Goal: Information Seeking & Learning: Learn about a topic

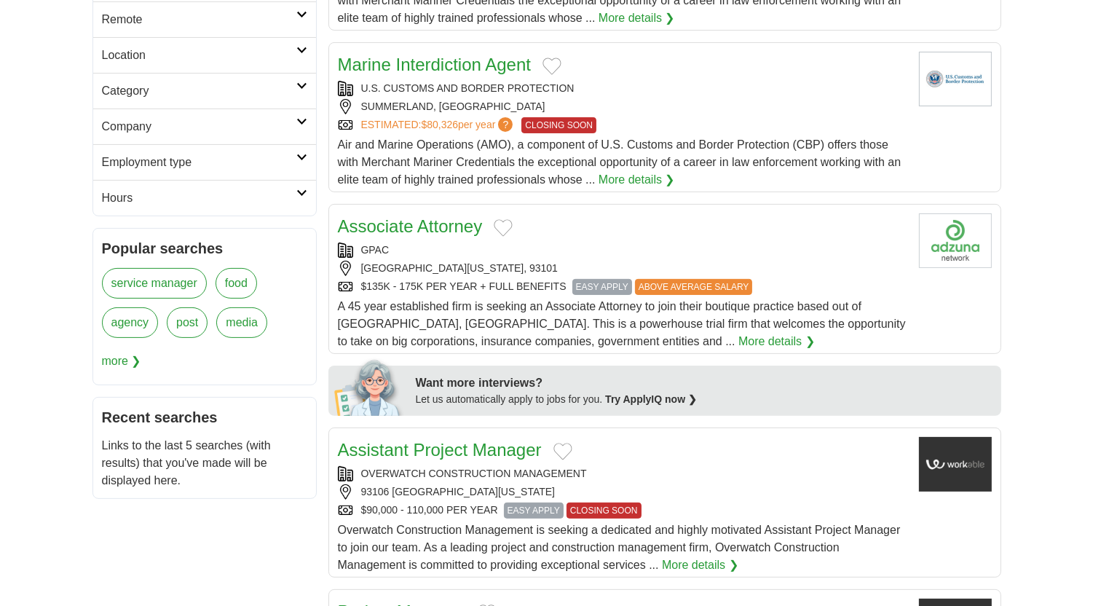
scroll to position [72, 0]
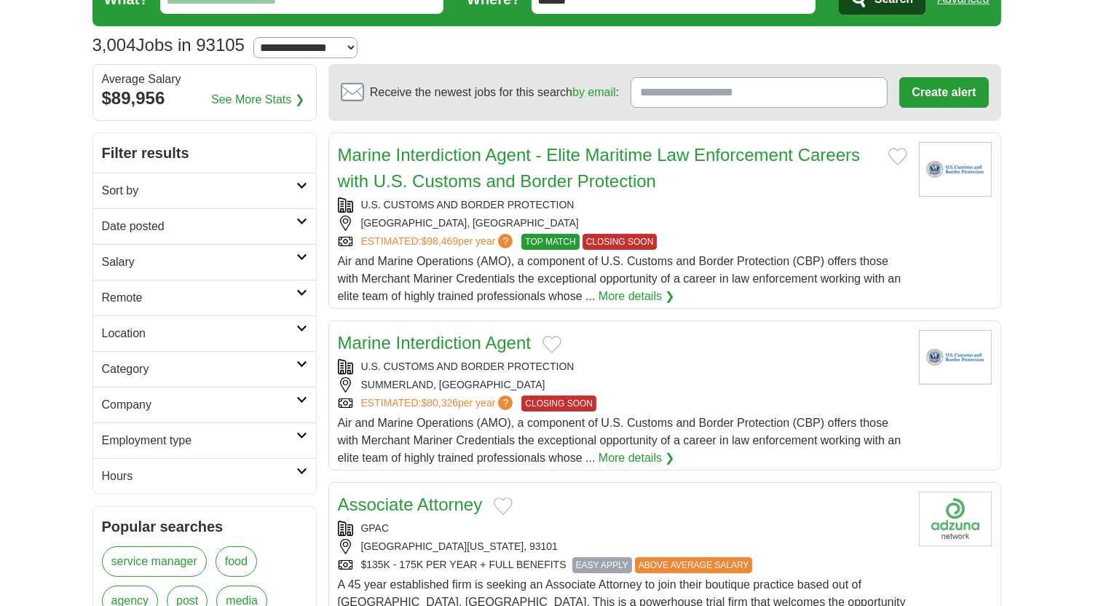
click at [227, 300] on h2 "Remote" at bounding box center [199, 297] width 194 height 17
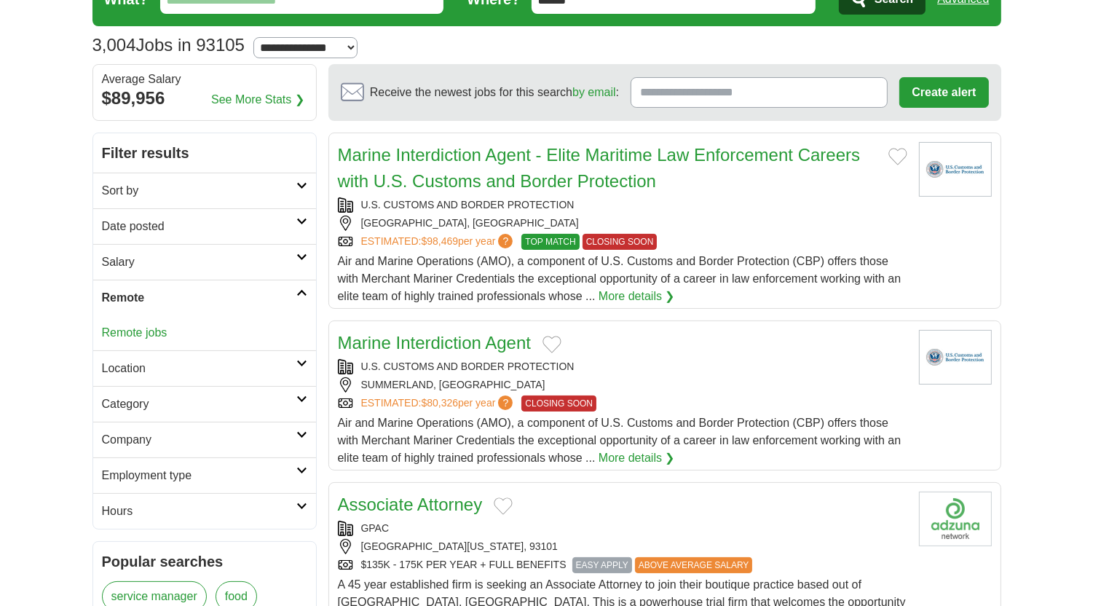
click at [149, 328] on link "Remote jobs" at bounding box center [135, 332] width 66 height 12
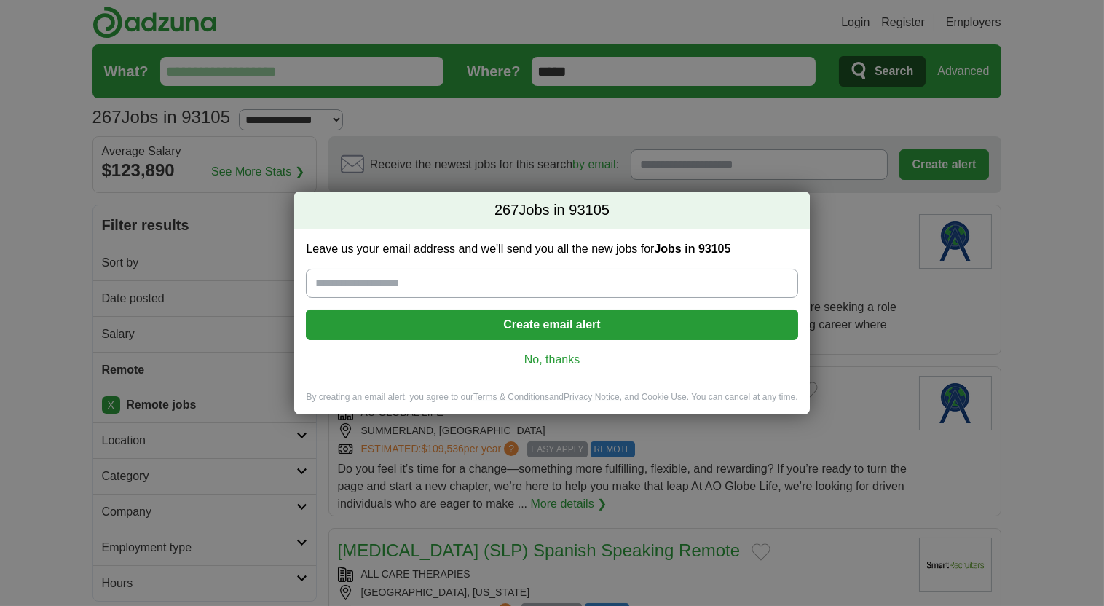
click at [546, 352] on link "No, thanks" at bounding box center [551, 360] width 468 height 16
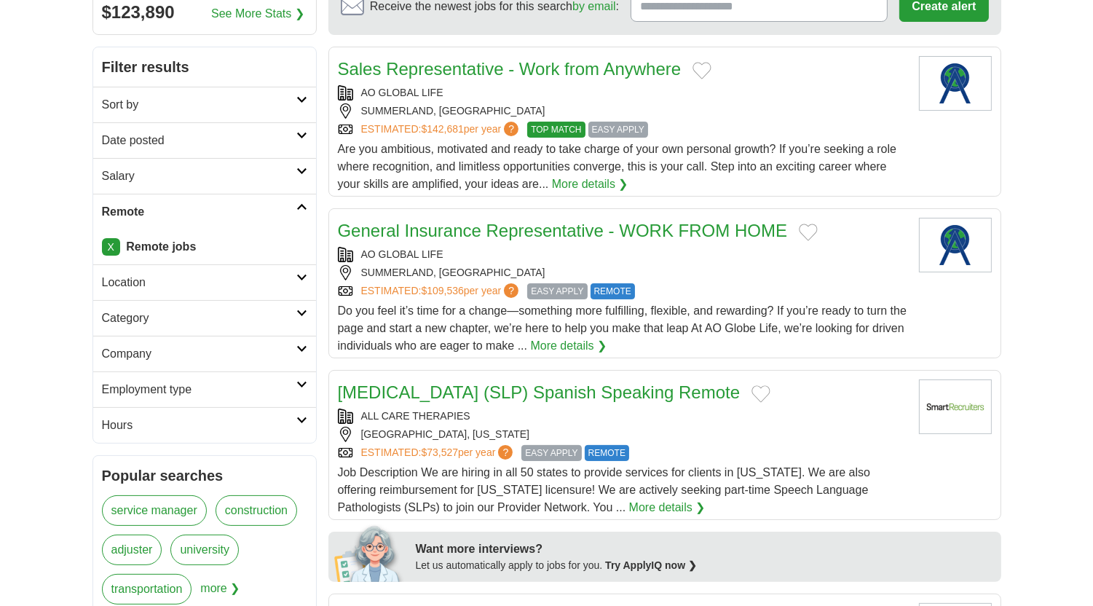
scroll to position [145, 0]
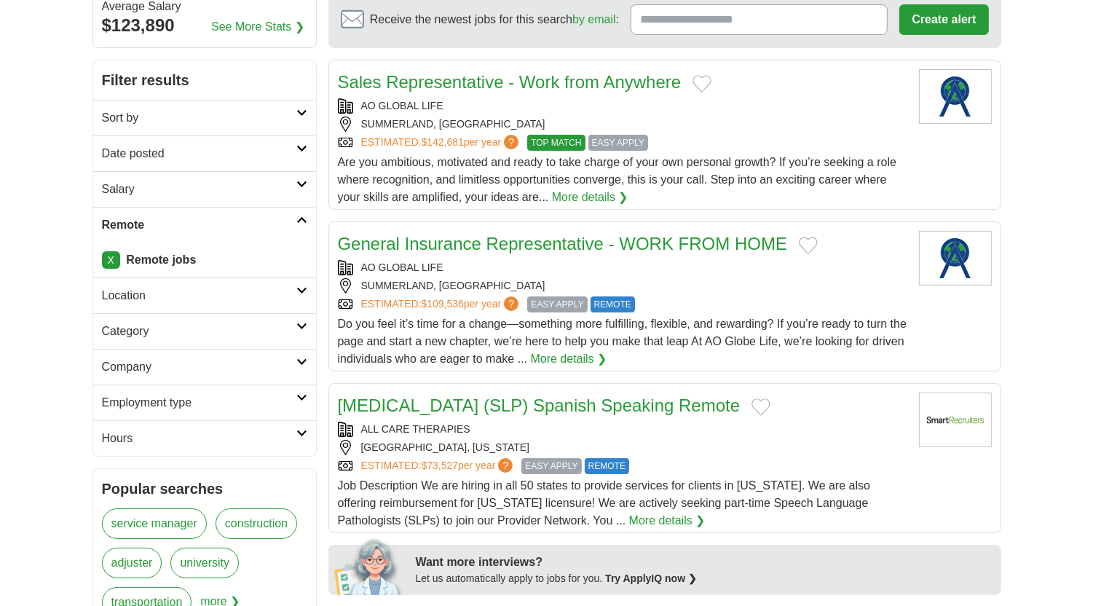
click at [217, 323] on h2 "Category" at bounding box center [199, 331] width 194 height 17
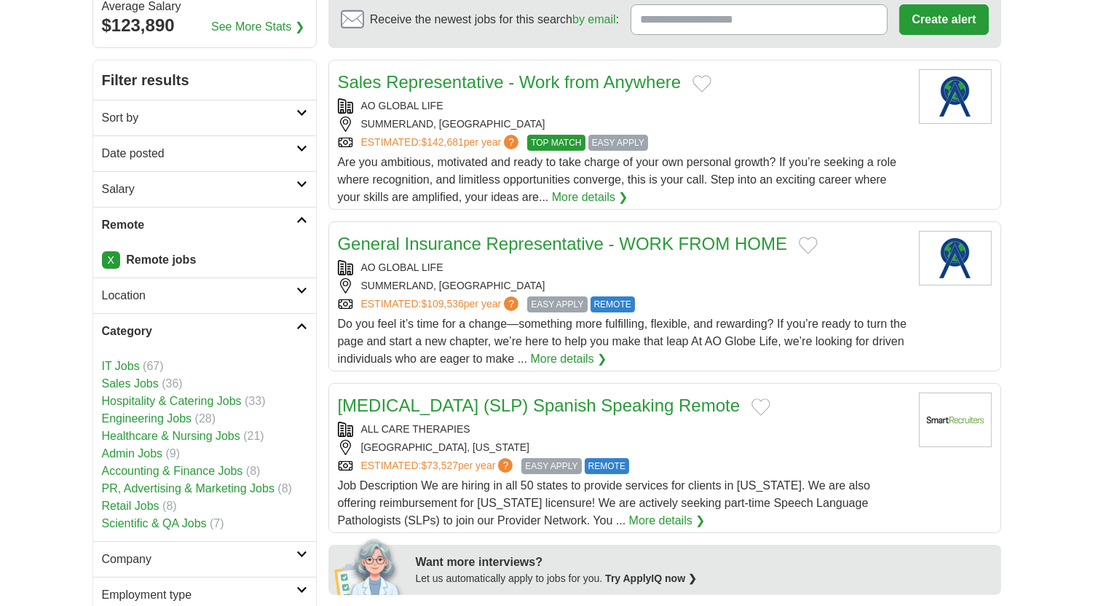
click at [217, 326] on h2 "Category" at bounding box center [199, 331] width 194 height 17
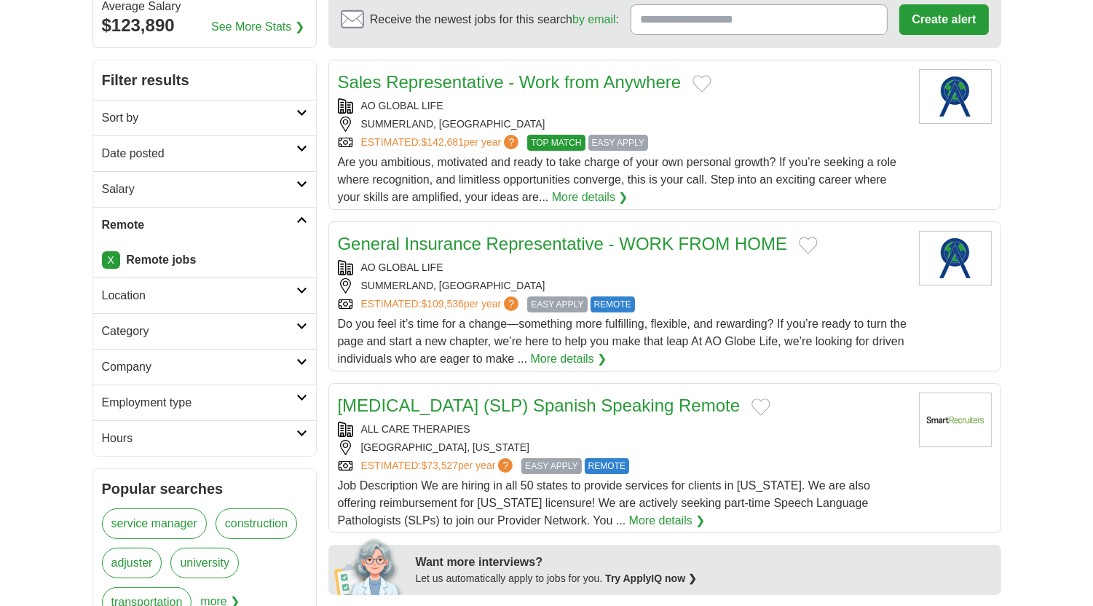
click at [179, 181] on h2 "Salary" at bounding box center [199, 189] width 194 height 17
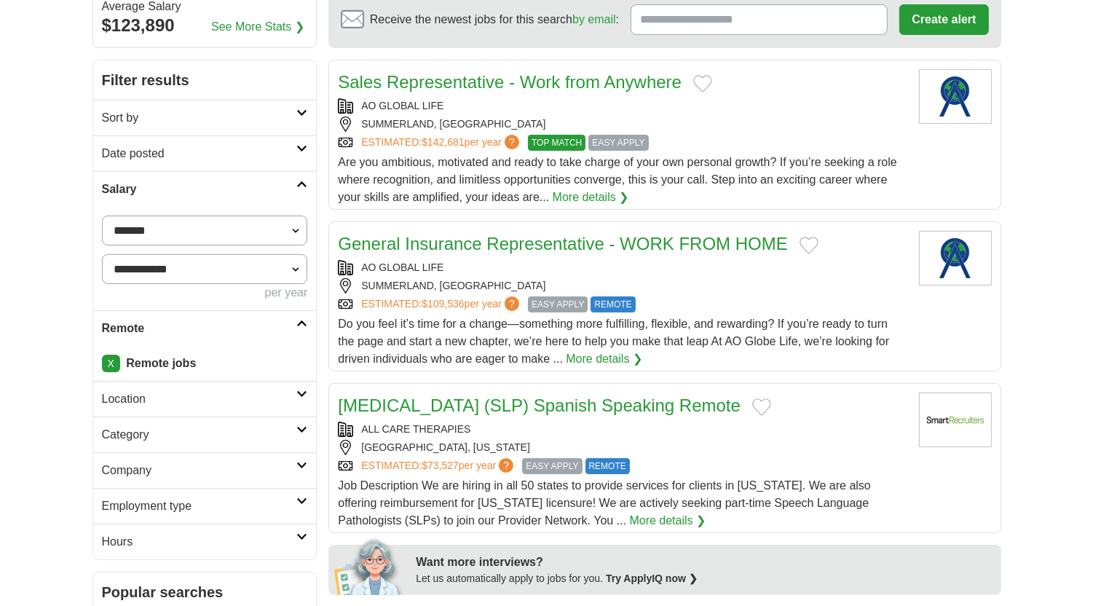
click at [191, 183] on h2 "Salary" at bounding box center [199, 189] width 195 height 17
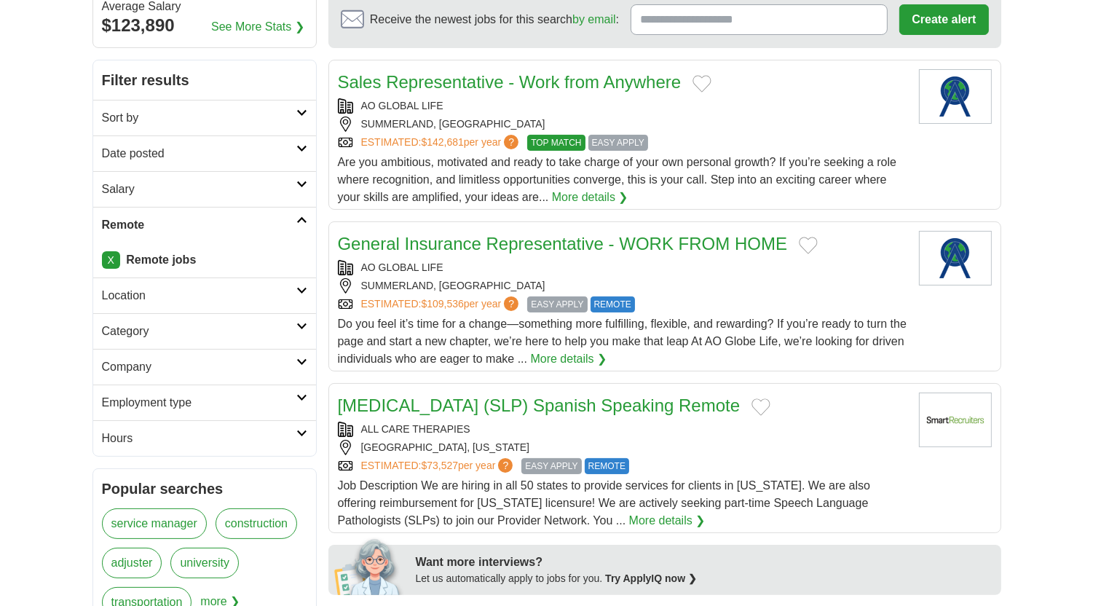
click at [195, 401] on h2 "Employment type" at bounding box center [199, 402] width 194 height 17
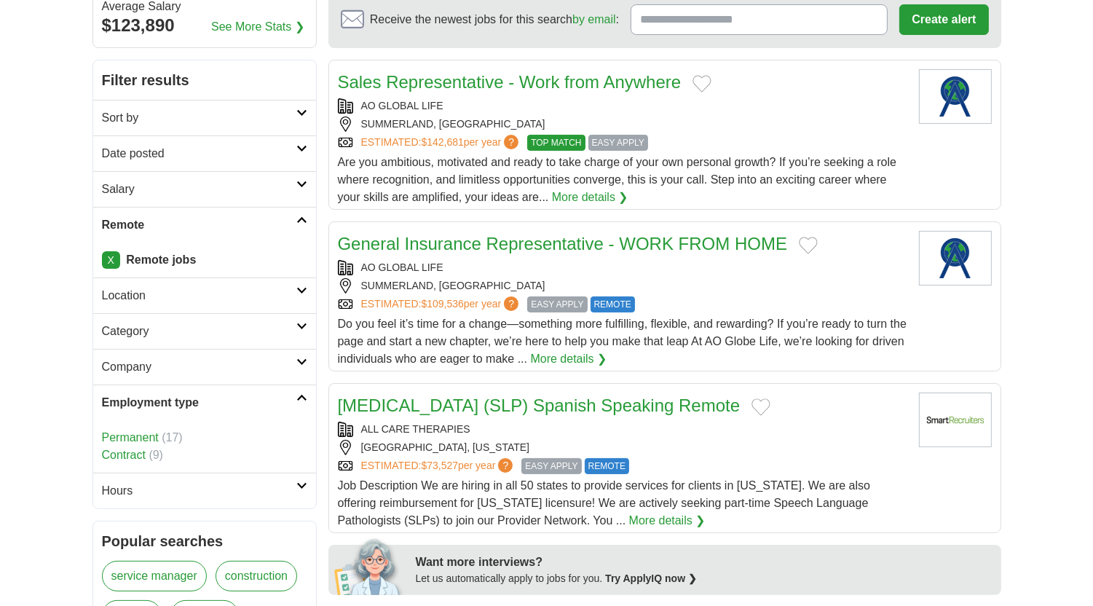
click at [190, 395] on h2 "Employment type" at bounding box center [199, 402] width 194 height 17
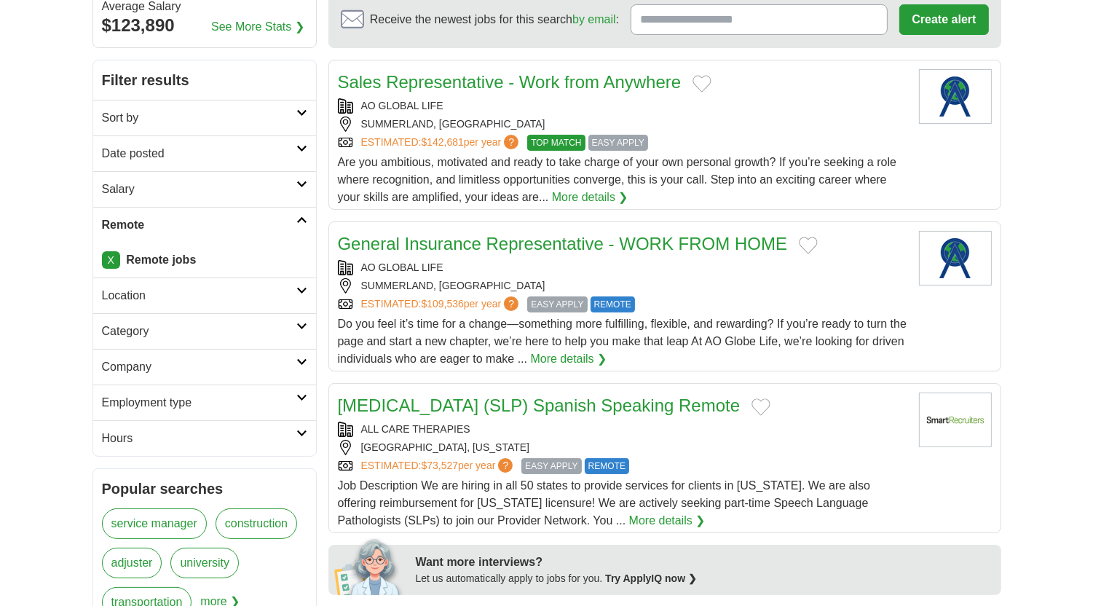
click at [179, 368] on h2 "Company" at bounding box center [199, 366] width 194 height 17
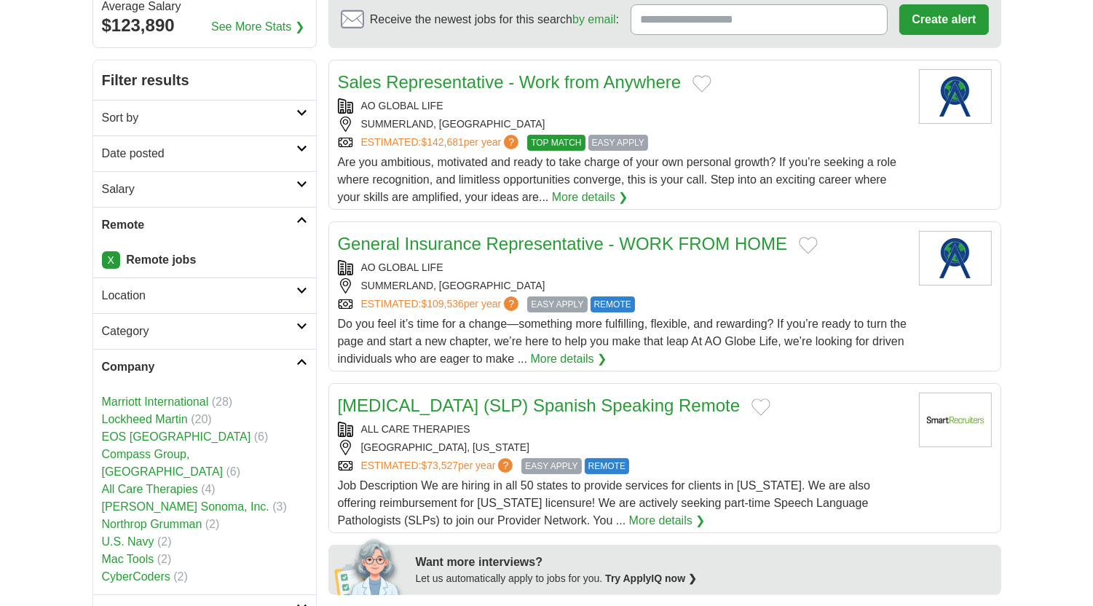
click at [179, 363] on h2 "Company" at bounding box center [199, 366] width 194 height 17
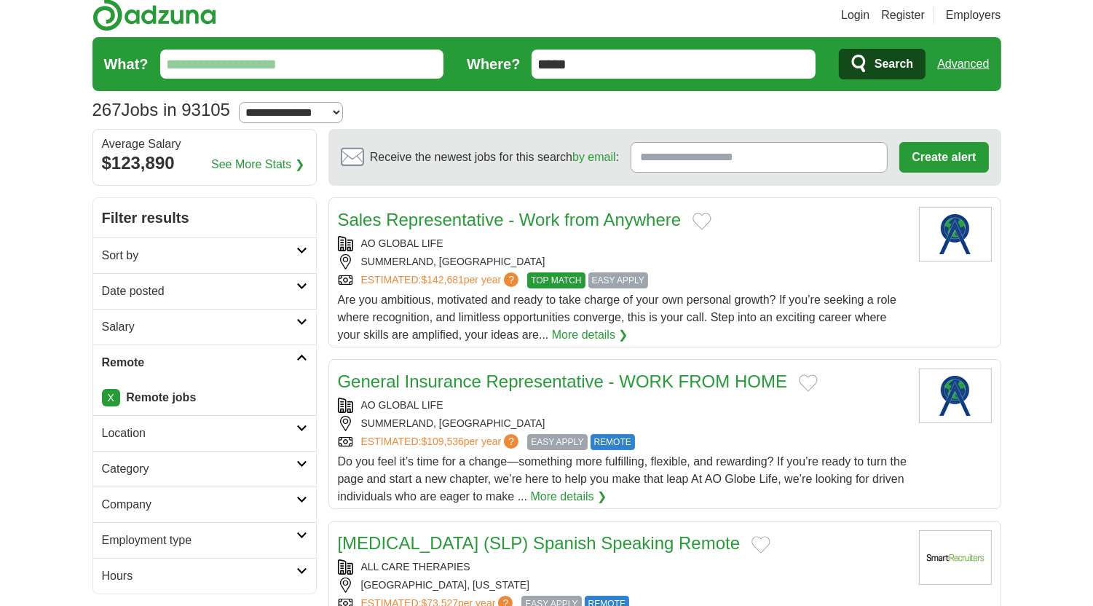
scroll to position [0, 0]
